Goal: Task Accomplishment & Management: Use online tool/utility

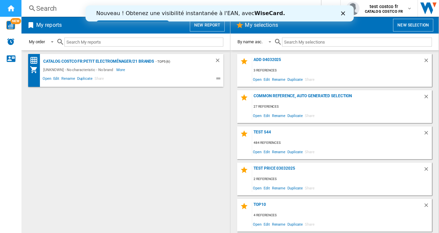
click at [10, 7] on ng-md-icon "Home" at bounding box center [11, 8] width 8 height 8
click at [343, 13] on polygon "Fermer" at bounding box center [343, 13] width 4 height 4
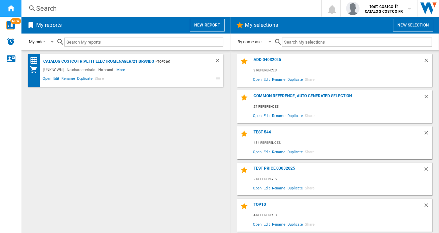
click at [10, 6] on ng-md-icon "Home" at bounding box center [11, 8] width 8 height 8
click at [13, 10] on ng-md-icon "Home" at bounding box center [11, 8] width 8 height 8
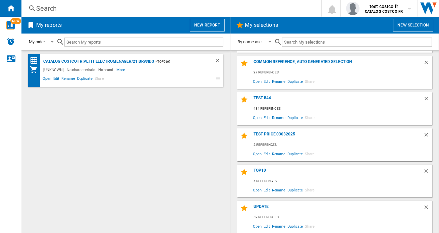
scroll to position [35, 0]
click at [402, 26] on button "New selection" at bounding box center [413, 25] width 40 height 13
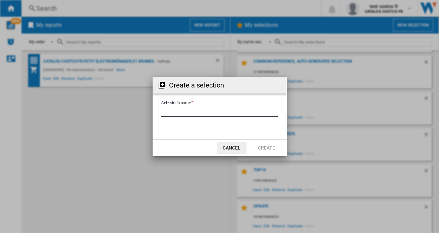
click at [191, 111] on input "Selection's name'" at bounding box center [219, 112] width 117 height 10
type input "**********"
click at [263, 147] on button "Create" at bounding box center [267, 148] width 30 height 12
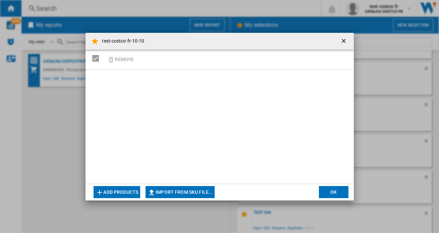
scroll to position [71, 0]
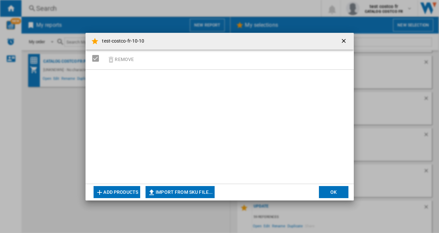
click at [178, 190] on button "Import from SKU file..." at bounding box center [180, 192] width 69 height 12
type input "**********"
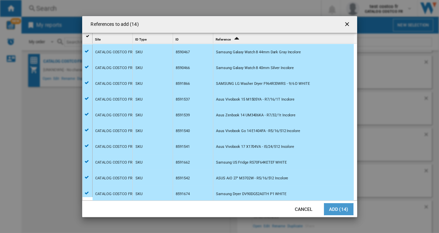
click at [339, 207] on button "Add (14)" at bounding box center [339, 209] width 30 height 12
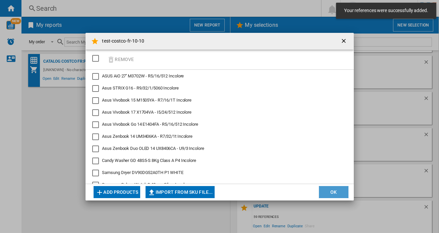
click at [330, 188] on button "OK" at bounding box center [334, 192] width 30 height 12
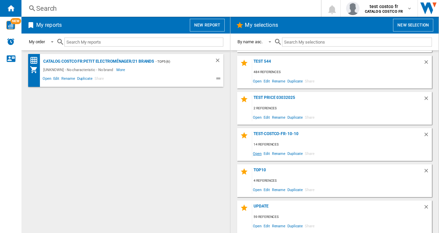
click at [256, 154] on span "Open" at bounding box center [257, 153] width 11 height 9
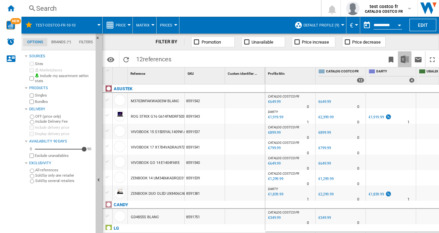
click at [401, 58] on img "Download in Excel" at bounding box center [405, 59] width 8 height 8
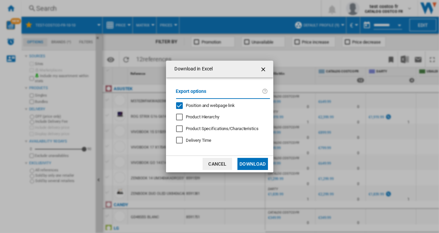
drag, startPoint x: 206, startPoint y: 104, endPoint x: 236, endPoint y: 139, distance: 47.3
click at [206, 104] on span "Position and webpage link" at bounding box center [210, 105] width 49 height 5
drag, startPoint x: 251, startPoint y: 161, endPoint x: 353, endPoint y: 144, distance: 103.4
click at [251, 161] on button "Download" at bounding box center [252, 164] width 30 height 12
